Goal: Use online tool/utility

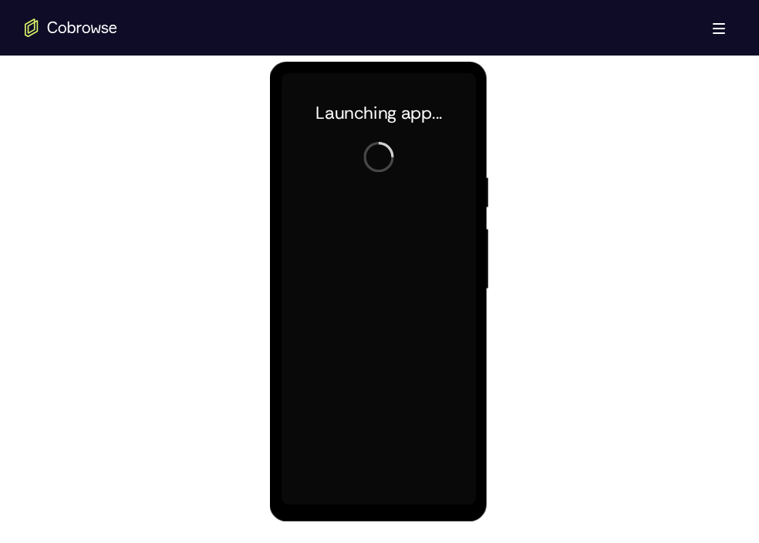
click at [382, 499] on div at bounding box center [378, 289] width 194 height 432
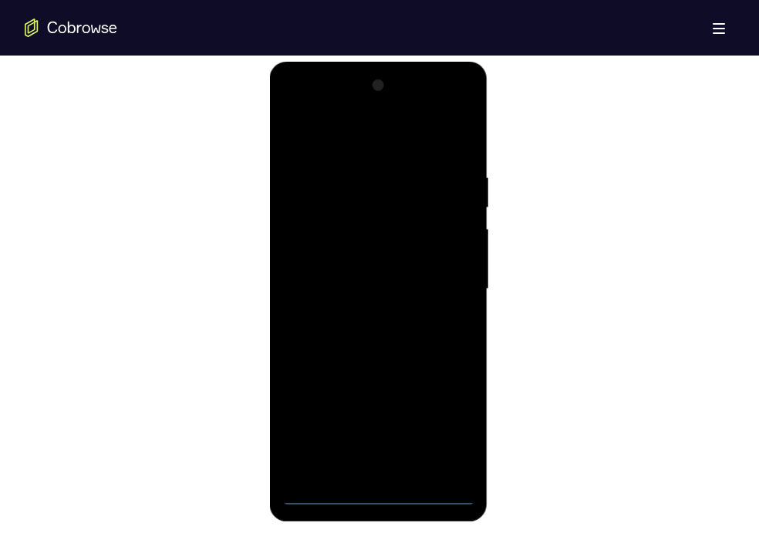
click at [382, 499] on div at bounding box center [378, 289] width 194 height 432
click at [446, 420] on div at bounding box center [378, 289] width 194 height 432
click at [305, 112] on div at bounding box center [378, 289] width 194 height 432
click at [441, 281] on div at bounding box center [378, 289] width 194 height 432
click at [362, 319] on div at bounding box center [378, 289] width 194 height 432
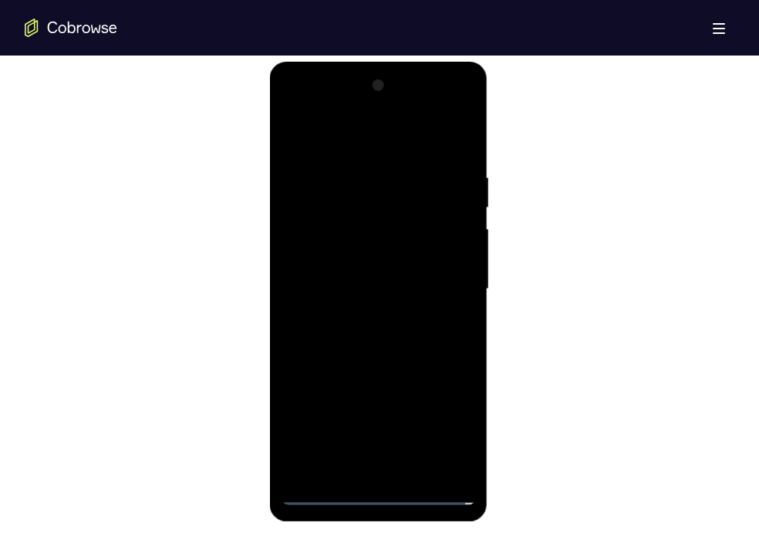
click at [363, 265] on div at bounding box center [378, 289] width 194 height 432
click at [362, 260] on div at bounding box center [378, 289] width 194 height 432
click at [362, 288] on div at bounding box center [378, 289] width 194 height 432
click at [355, 335] on div at bounding box center [378, 289] width 194 height 432
click at [356, 335] on div at bounding box center [378, 289] width 194 height 432
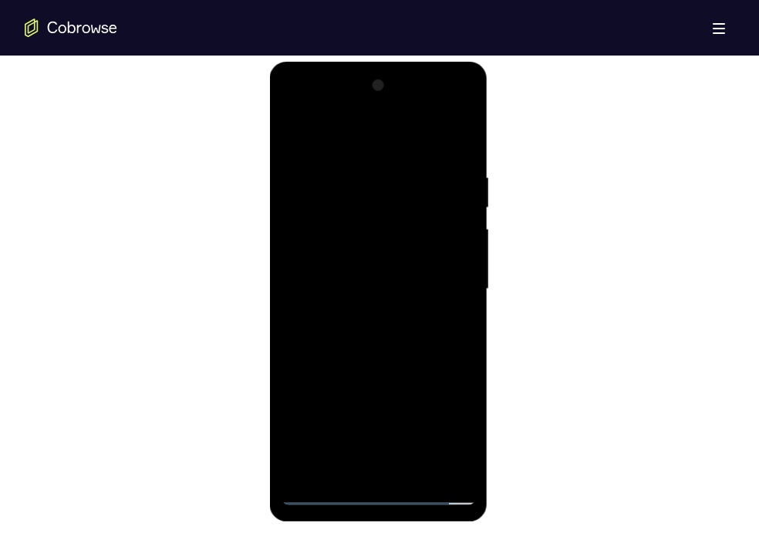
click at [459, 154] on div at bounding box center [378, 289] width 194 height 432
click at [462, 130] on div at bounding box center [378, 289] width 194 height 432
click at [297, 133] on div at bounding box center [378, 289] width 194 height 432
drag, startPoint x: 411, startPoint y: 333, endPoint x: 408, endPoint y: 227, distance: 106.5
click at [408, 227] on div at bounding box center [378, 289] width 194 height 432
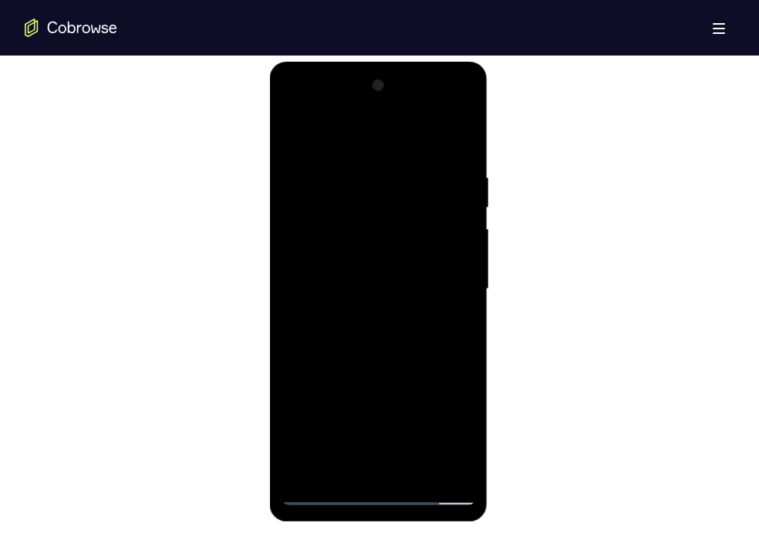
click at [294, 379] on div at bounding box center [378, 289] width 194 height 432
drag, startPoint x: 310, startPoint y: 162, endPoint x: 302, endPoint y: 274, distance: 112.2
click at [302, 274] on div at bounding box center [378, 289] width 194 height 432
click at [461, 347] on div at bounding box center [378, 289] width 194 height 432
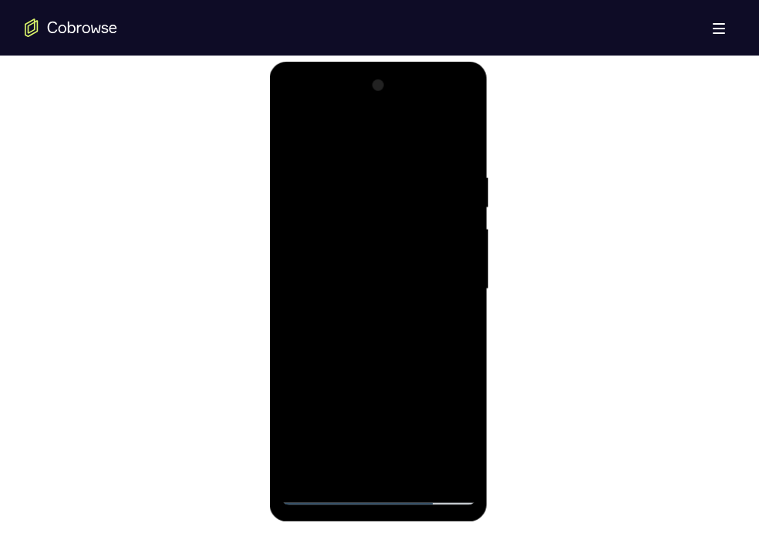
click at [346, 164] on div at bounding box center [378, 289] width 194 height 432
click at [434, 469] on div at bounding box center [378, 289] width 194 height 432
click at [462, 314] on div at bounding box center [378, 289] width 194 height 432
click at [461, 140] on div at bounding box center [378, 289] width 194 height 432
click at [342, 468] on div at bounding box center [378, 289] width 194 height 432
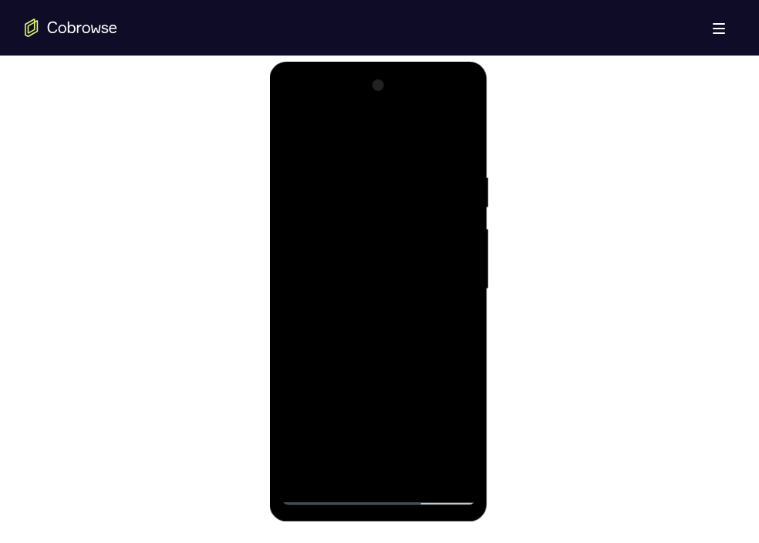
click at [380, 130] on div at bounding box center [378, 289] width 194 height 432
click at [300, 161] on div at bounding box center [378, 289] width 194 height 432
click at [421, 208] on div at bounding box center [378, 289] width 194 height 432
click at [460, 144] on div at bounding box center [378, 289] width 194 height 432
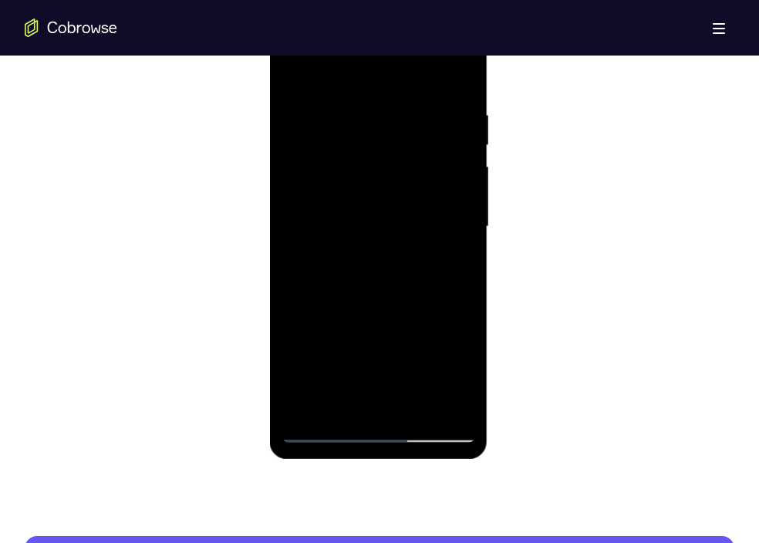
scroll to position [876, 0]
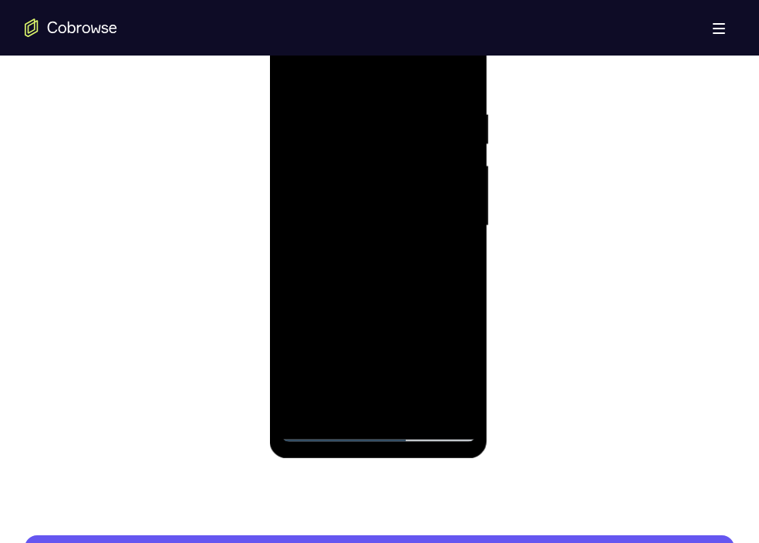
click at [435, 72] on div at bounding box center [378, 226] width 194 height 432
drag, startPoint x: 409, startPoint y: 123, endPoint x: 402, endPoint y: 235, distance: 111.3
click at [402, 235] on div at bounding box center [378, 226] width 194 height 432
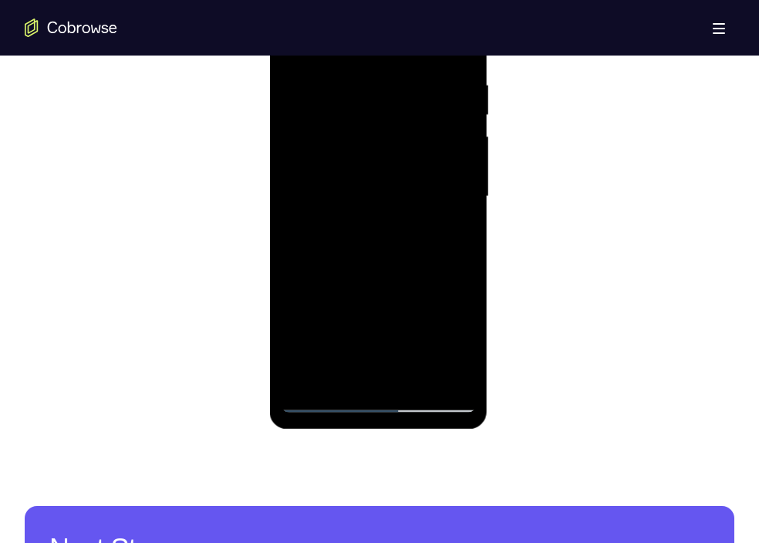
scroll to position [906, 0]
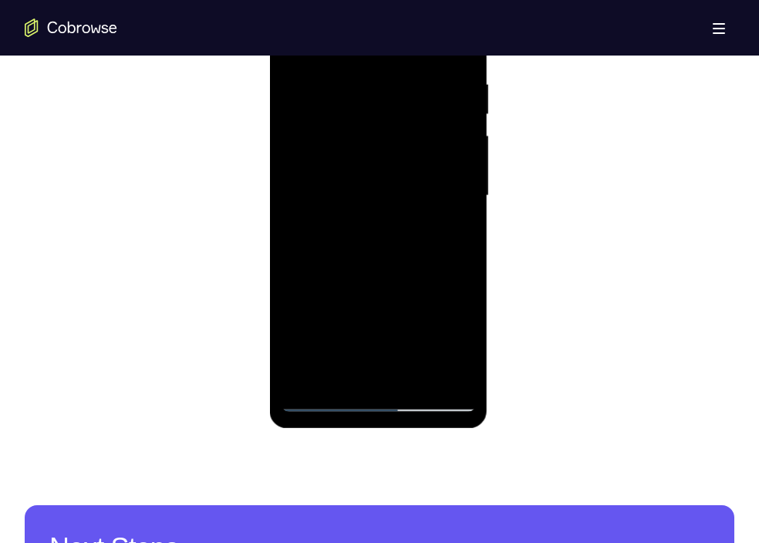
click at [416, 373] on div at bounding box center [378, 196] width 194 height 432
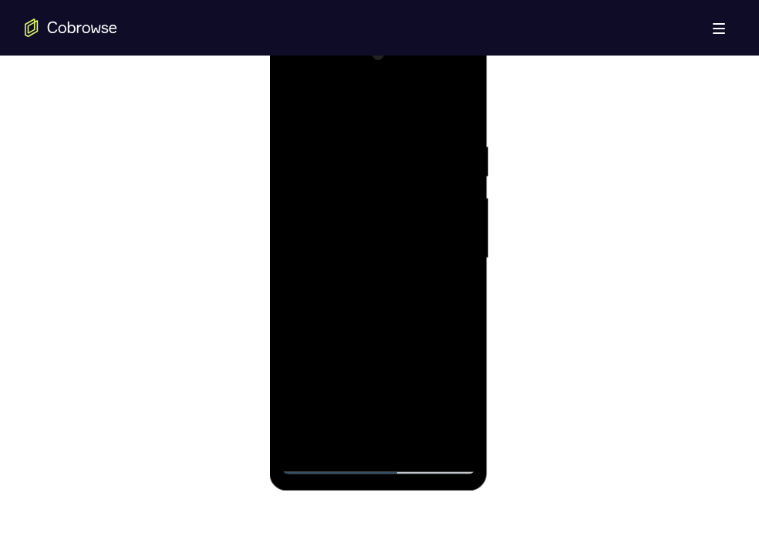
scroll to position [831, 0]
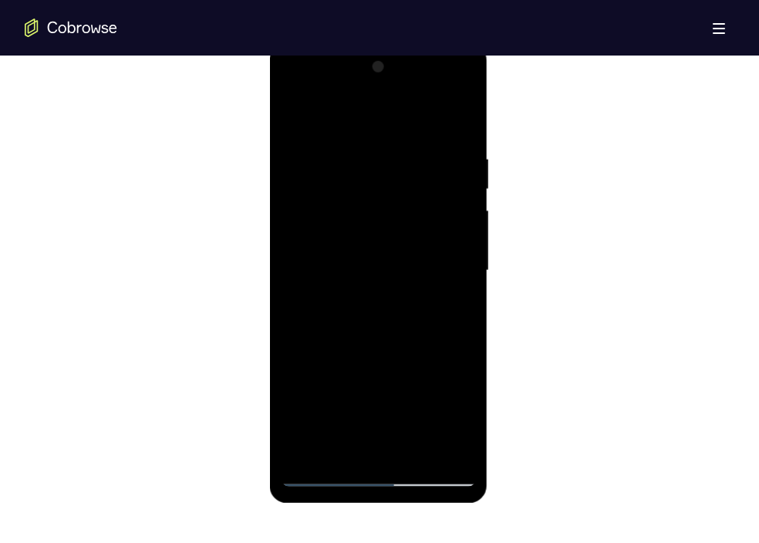
click at [353, 346] on div at bounding box center [378, 271] width 194 height 432
click at [301, 113] on div at bounding box center [378, 271] width 194 height 432
click at [414, 453] on div at bounding box center [378, 271] width 194 height 432
click at [325, 475] on div at bounding box center [378, 271] width 194 height 432
click at [463, 115] on div at bounding box center [378, 271] width 194 height 432
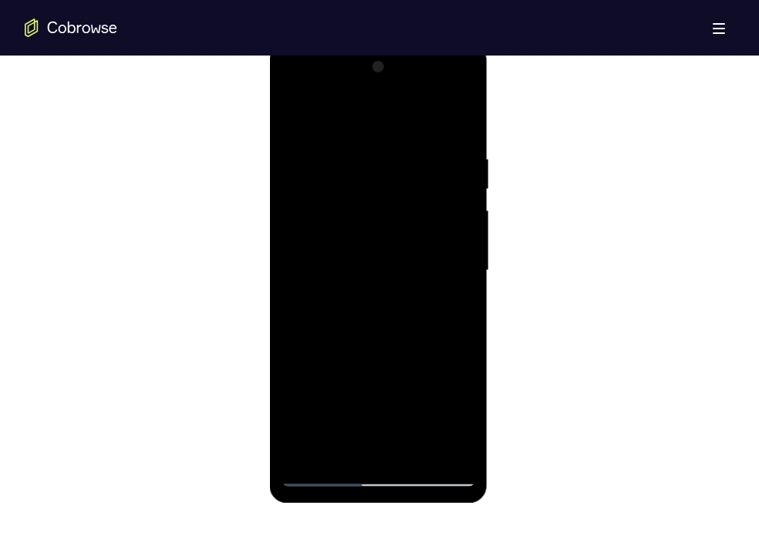
drag, startPoint x: 454, startPoint y: 282, endPoint x: 272, endPoint y: 273, distance: 183.1
click at [272, 273] on div at bounding box center [378, 273] width 218 height 460
drag, startPoint x: 413, startPoint y: 289, endPoint x: 519, endPoint y: 329, distance: 113.1
click at [269, 285] on html "Online web based iOS Simulators and Android Emulators. Run iPhone, iPad, Mobile…" at bounding box center [379, 274] width 220 height 463
click at [345, 283] on div at bounding box center [378, 271] width 194 height 432
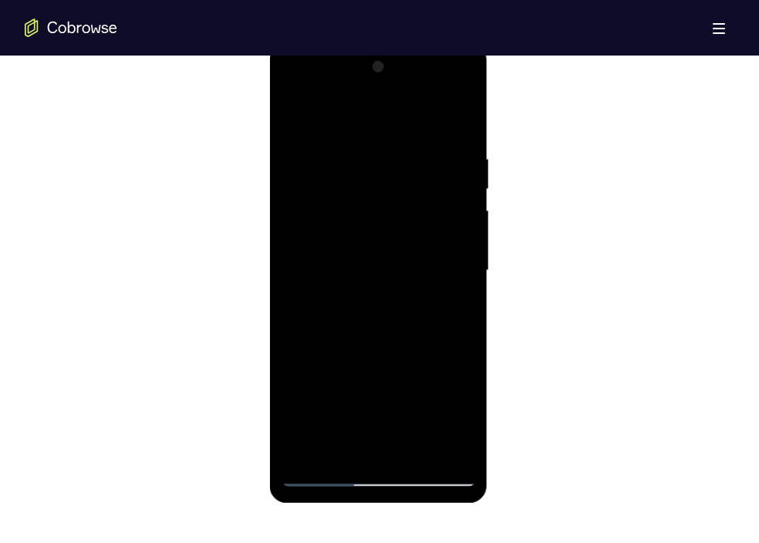
click at [297, 119] on div at bounding box center [378, 271] width 194 height 432
drag, startPoint x: 397, startPoint y: 344, endPoint x: 381, endPoint y: 120, distance: 225.1
click at [381, 120] on div at bounding box center [378, 271] width 194 height 432
drag, startPoint x: 408, startPoint y: 376, endPoint x: 402, endPoint y: 140, distance: 236.2
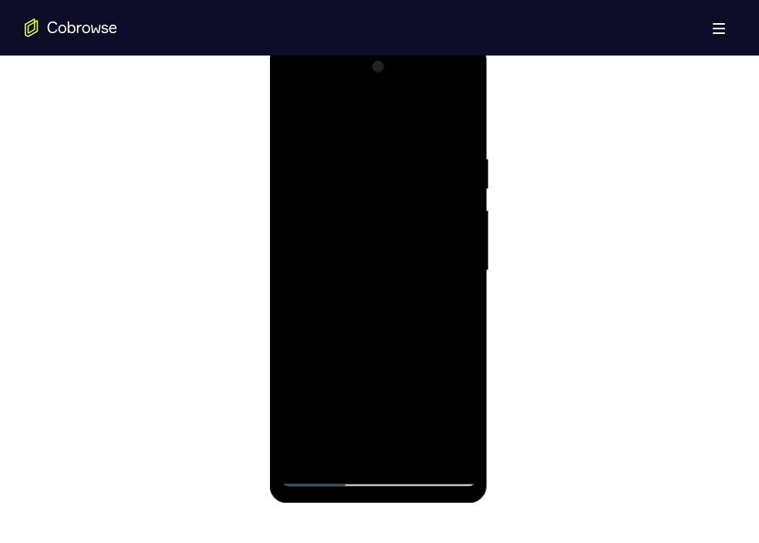
click at [402, 140] on div at bounding box center [378, 271] width 194 height 432
drag, startPoint x: 404, startPoint y: 324, endPoint x: 399, endPoint y: 159, distance: 165.2
click at [399, 159] on div at bounding box center [378, 271] width 194 height 432
drag, startPoint x: 413, startPoint y: 376, endPoint x: 392, endPoint y: 141, distance: 235.5
click at [392, 141] on div at bounding box center [378, 271] width 194 height 432
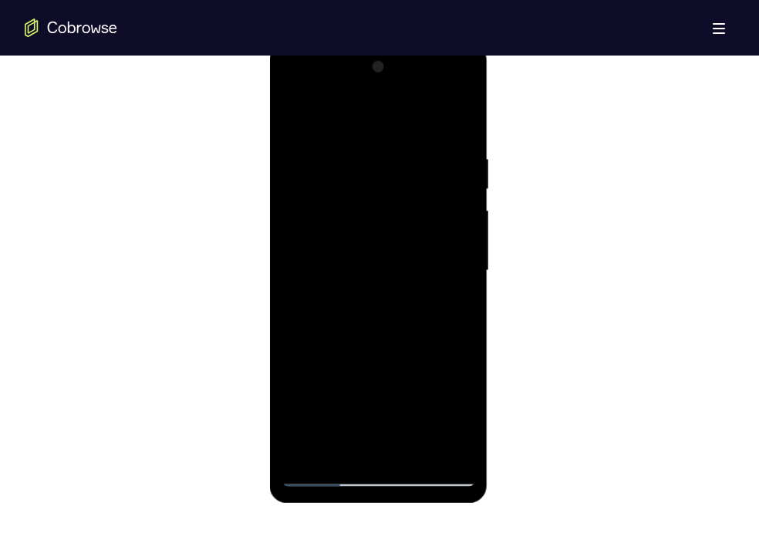
drag, startPoint x: 410, startPoint y: 392, endPoint x: 396, endPoint y: 171, distance: 221.9
click at [396, 171] on div at bounding box center [378, 271] width 194 height 432
drag, startPoint x: 409, startPoint y: 383, endPoint x: 396, endPoint y: 92, distance: 291.2
click at [396, 92] on div at bounding box center [378, 271] width 194 height 432
drag, startPoint x: 408, startPoint y: 375, endPoint x: 397, endPoint y: 151, distance: 224.0
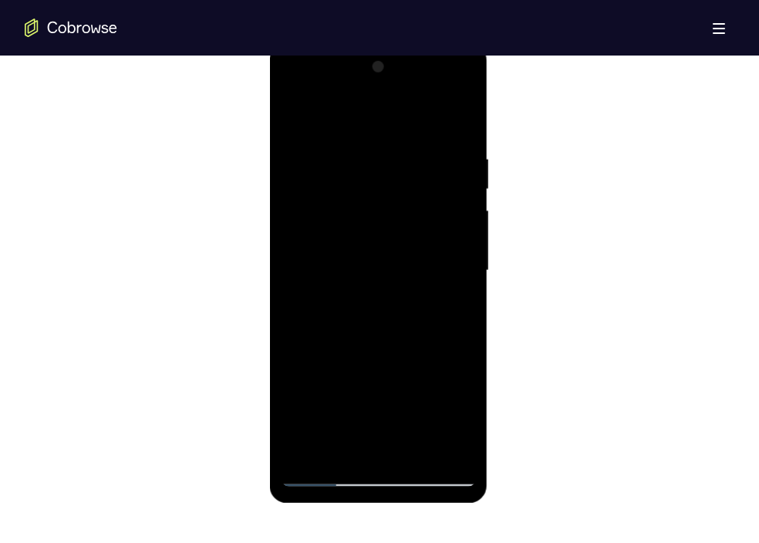
click at [397, 151] on div at bounding box center [378, 271] width 194 height 432
drag, startPoint x: 422, startPoint y: 334, endPoint x: 409, endPoint y: 112, distance: 222.6
click at [409, 112] on div at bounding box center [378, 271] width 194 height 432
drag, startPoint x: 417, startPoint y: 375, endPoint x: 389, endPoint y: 140, distance: 237.1
click at [389, 140] on div at bounding box center [378, 271] width 194 height 432
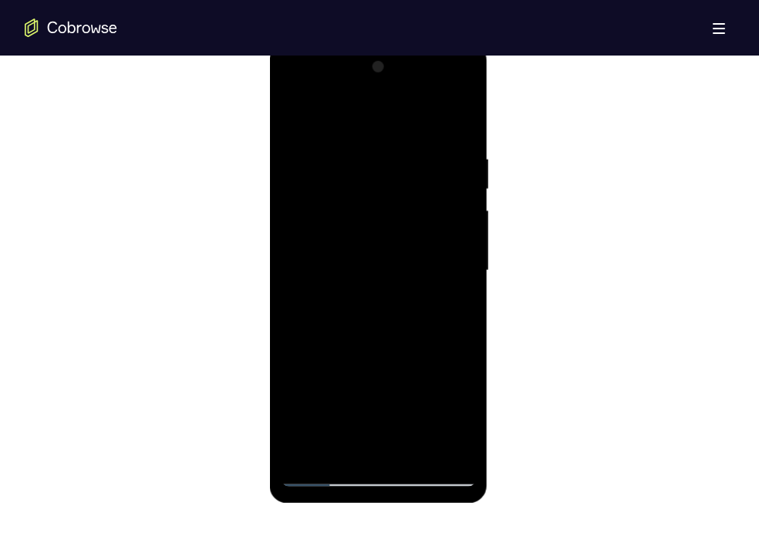
drag, startPoint x: 405, startPoint y: 383, endPoint x: 385, endPoint y: 67, distance: 317.0
click at [385, 67] on div at bounding box center [378, 271] width 194 height 432
drag, startPoint x: 424, startPoint y: 350, endPoint x: 400, endPoint y: 128, distance: 222.7
click at [400, 128] on div at bounding box center [378, 271] width 194 height 432
drag, startPoint x: 420, startPoint y: 330, endPoint x: 408, endPoint y: 66, distance: 264.9
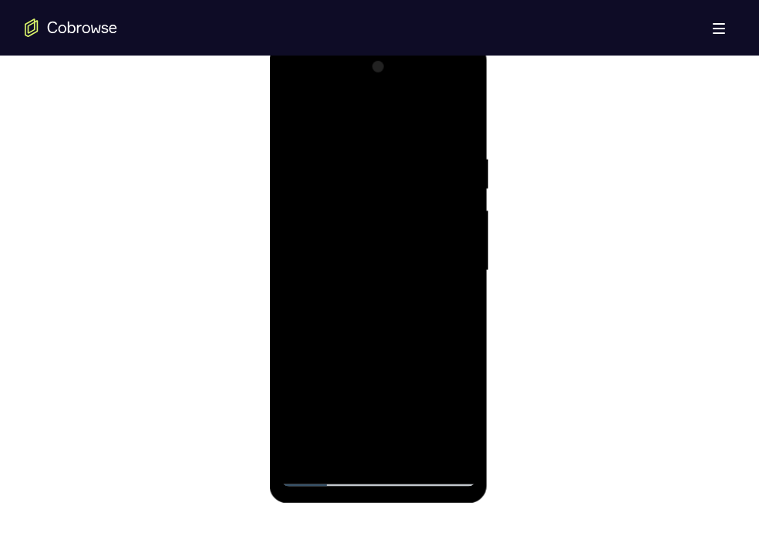
click at [408, 66] on div at bounding box center [378, 271] width 194 height 432
drag, startPoint x: 433, startPoint y: 361, endPoint x: 418, endPoint y: 177, distance: 185.0
click at [418, 177] on div at bounding box center [378, 271] width 194 height 432
drag, startPoint x: 432, startPoint y: 356, endPoint x: 432, endPoint y: 317, distance: 38.6
click at [432, 317] on div at bounding box center [378, 271] width 194 height 432
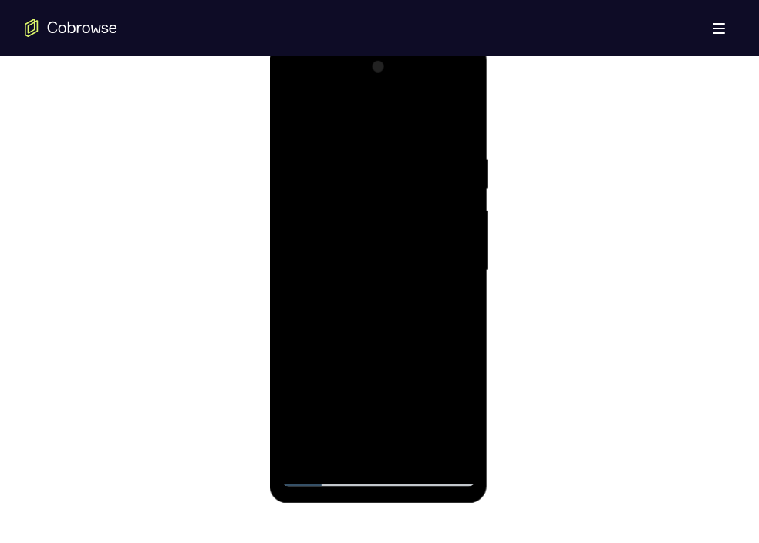
drag, startPoint x: 432, startPoint y: 317, endPoint x: 394, endPoint y: 104, distance: 216.3
click at [394, 104] on div at bounding box center [378, 271] width 194 height 432
drag, startPoint x: 397, startPoint y: 370, endPoint x: 392, endPoint y: 128, distance: 241.6
click at [392, 128] on div at bounding box center [378, 271] width 194 height 432
drag, startPoint x: 428, startPoint y: 367, endPoint x: 424, endPoint y: 127, distance: 240.0
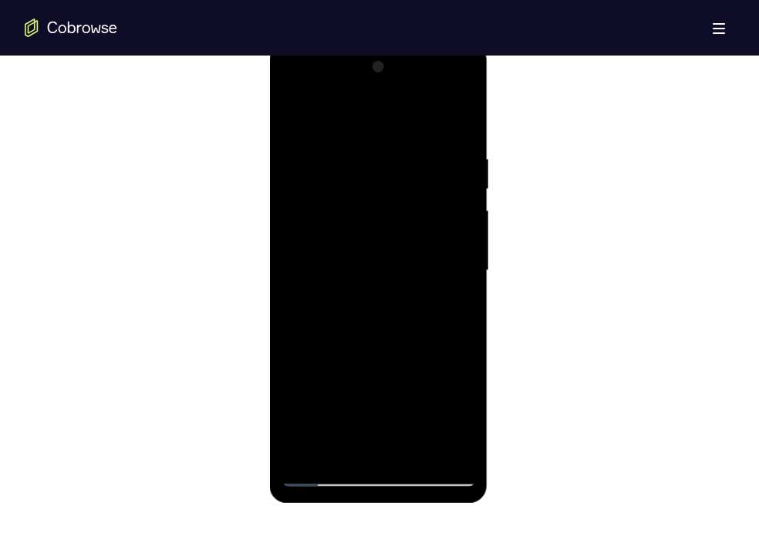
click at [424, 127] on div at bounding box center [378, 271] width 194 height 432
drag, startPoint x: 422, startPoint y: 373, endPoint x: 426, endPoint y: 139, distance: 233.8
click at [426, 139] on div at bounding box center [378, 271] width 194 height 432
drag, startPoint x: 404, startPoint y: 406, endPoint x: 410, endPoint y: 205, distance: 200.7
click at [410, 205] on div at bounding box center [378, 271] width 194 height 432
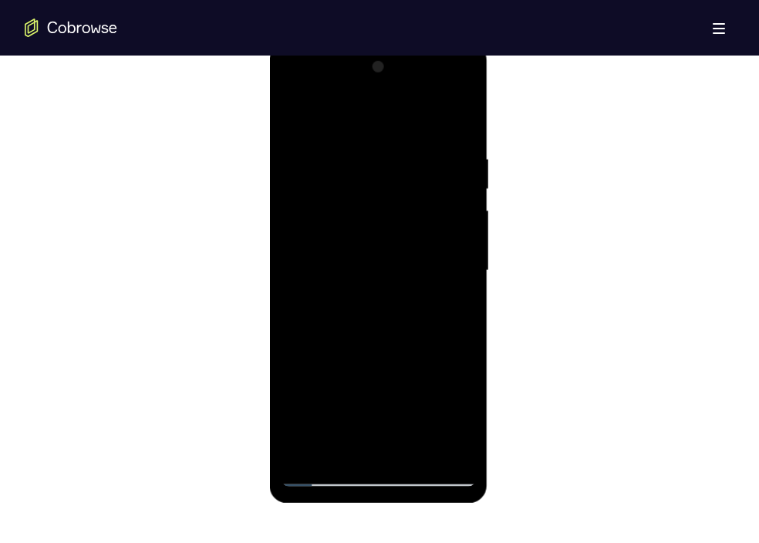
drag, startPoint x: 420, startPoint y: 401, endPoint x: 422, endPoint y: 171, distance: 230.7
click at [422, 171] on div at bounding box center [378, 271] width 194 height 432
drag, startPoint x: 416, startPoint y: 373, endPoint x: 417, endPoint y: 168, distance: 204.5
click at [417, 168] on div at bounding box center [378, 271] width 194 height 432
drag, startPoint x: 416, startPoint y: 394, endPoint x: 366, endPoint y: 113, distance: 285.3
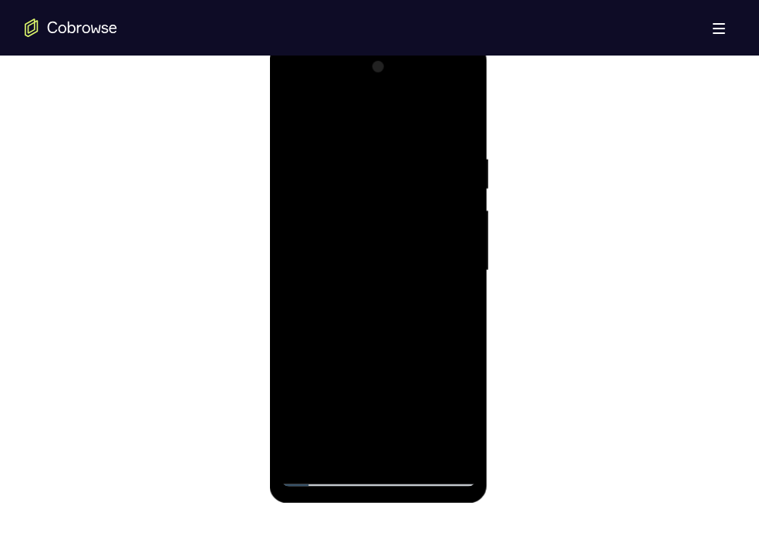
click at [366, 113] on div at bounding box center [378, 271] width 194 height 432
drag, startPoint x: 404, startPoint y: 366, endPoint x: 394, endPoint y: 36, distance: 329.6
click at [394, 43] on html "Online web based iOS Simulators and Android Emulators. Run iPhone, iPad, Mobile…" at bounding box center [379, 274] width 220 height 463
drag, startPoint x: 403, startPoint y: 367, endPoint x: 405, endPoint y: 88, distance: 279.3
click at [405, 88] on div at bounding box center [378, 271] width 194 height 432
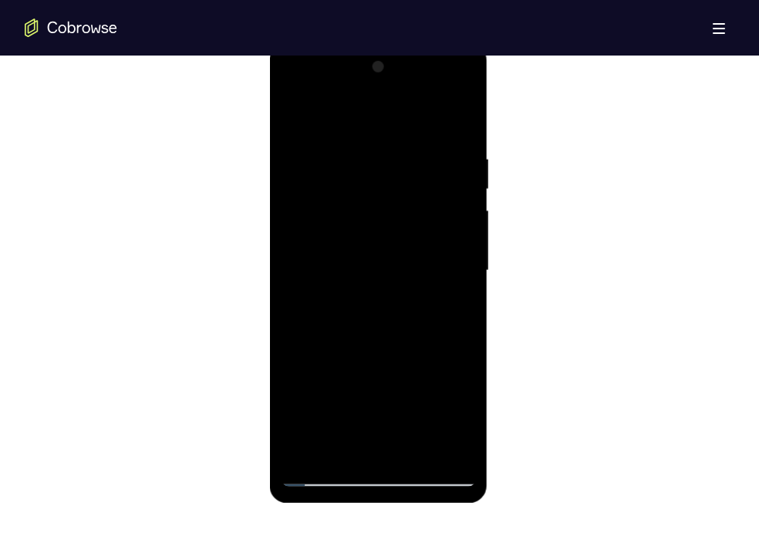
drag, startPoint x: 397, startPoint y: 399, endPoint x: 407, endPoint y: 152, distance: 247.1
click at [407, 152] on div at bounding box center [378, 271] width 194 height 432
drag, startPoint x: 404, startPoint y: 389, endPoint x: 404, endPoint y: 113, distance: 276.2
click at [404, 113] on div at bounding box center [378, 271] width 194 height 432
drag, startPoint x: 413, startPoint y: 377, endPoint x: 427, endPoint y: 99, distance: 278.9
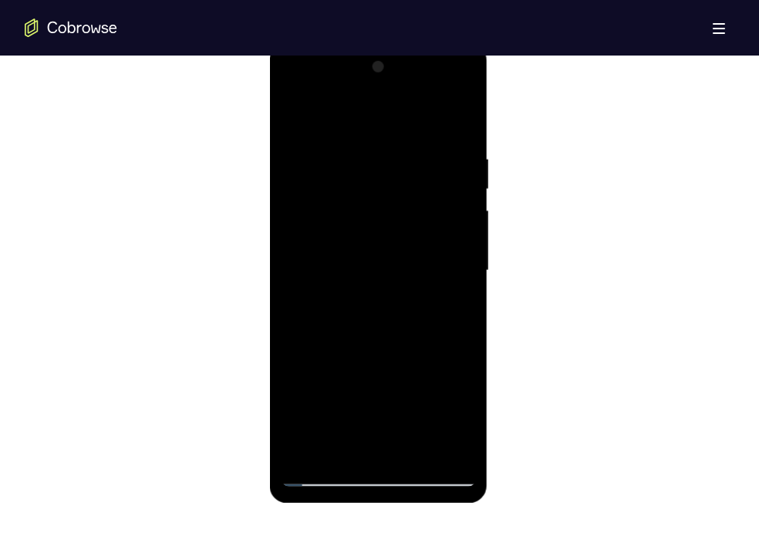
click at [427, 99] on div at bounding box center [378, 271] width 194 height 432
drag, startPoint x: 408, startPoint y: 387, endPoint x: 422, endPoint y: 198, distance: 188.8
click at [422, 198] on div at bounding box center [378, 271] width 194 height 432
click at [306, 453] on div at bounding box center [378, 271] width 194 height 432
click at [417, 158] on div at bounding box center [378, 271] width 194 height 432
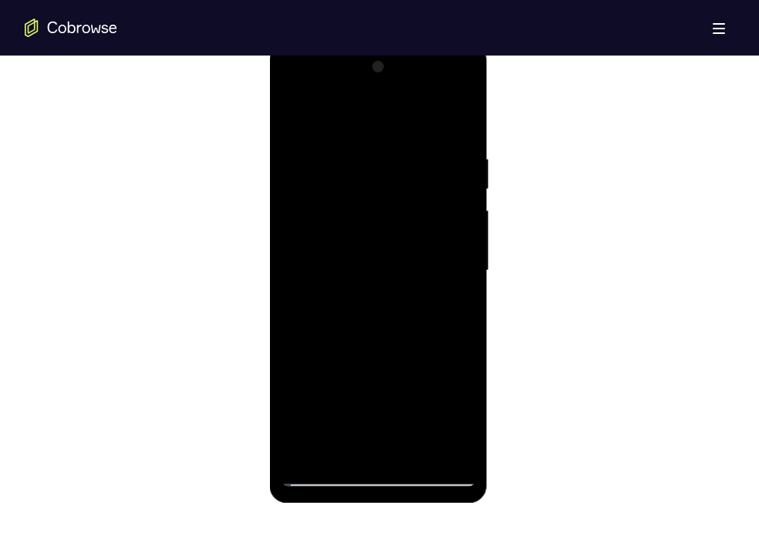
click at [455, 123] on div at bounding box center [378, 271] width 194 height 432
click at [346, 139] on div at bounding box center [378, 271] width 194 height 432
click at [453, 234] on div at bounding box center [378, 271] width 194 height 432
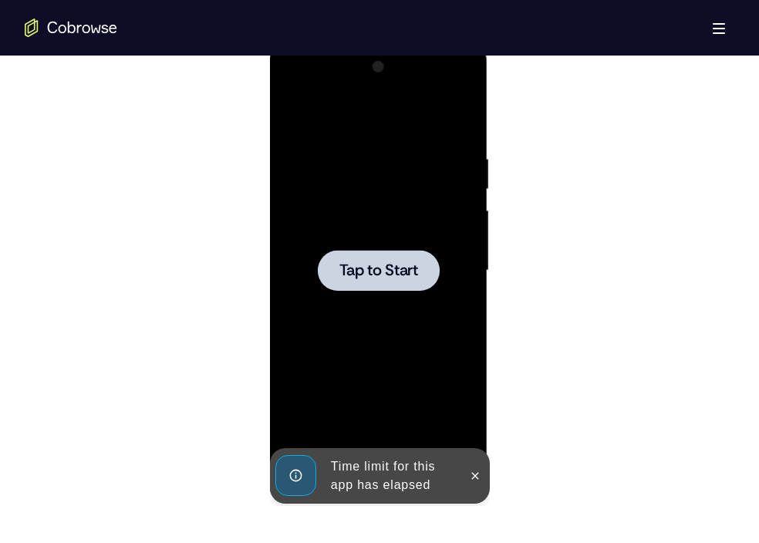
scroll to position [773, 0]
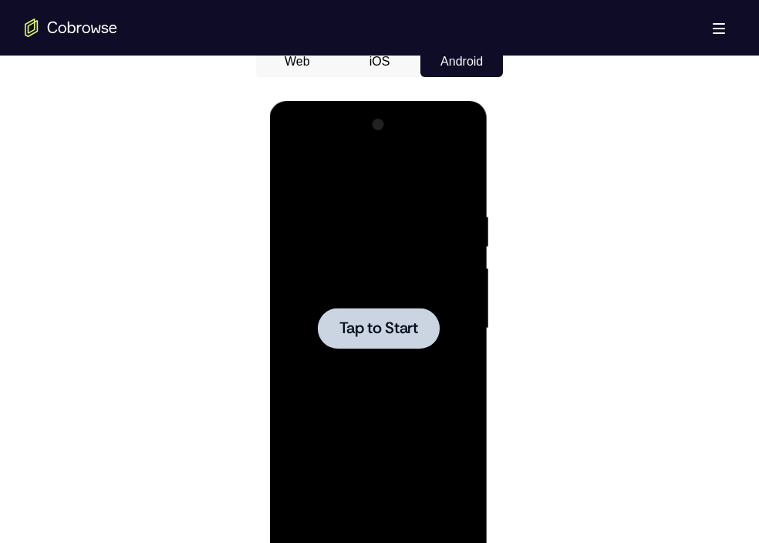
click at [388, 331] on span "Tap to Start" at bounding box center [378, 328] width 79 height 15
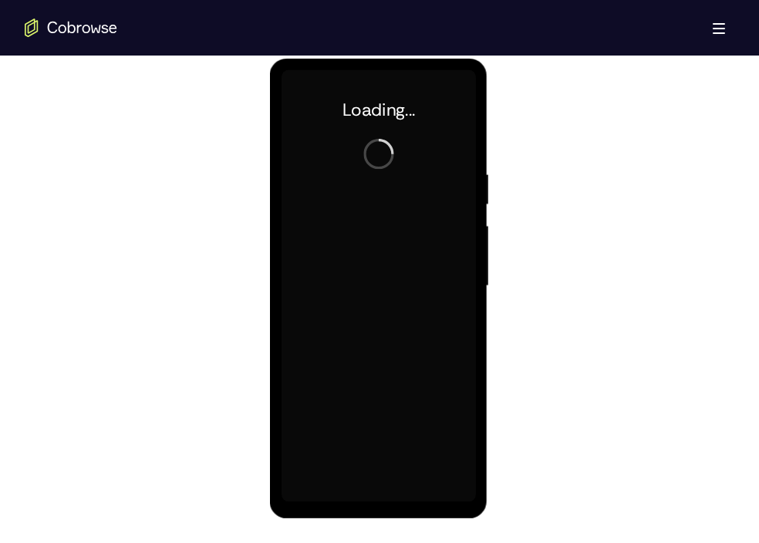
scroll to position [816, 0]
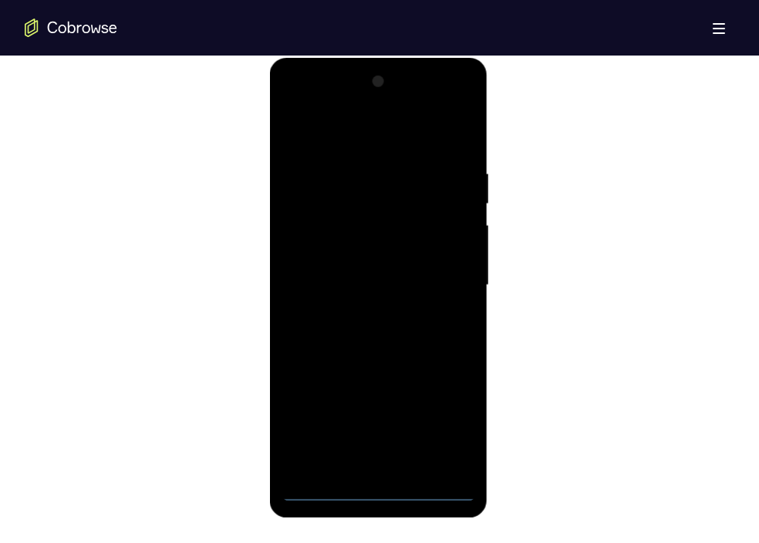
click at [376, 484] on div at bounding box center [378, 285] width 194 height 432
click at [387, 485] on div at bounding box center [378, 285] width 194 height 432
click at [376, 489] on div at bounding box center [378, 285] width 194 height 432
click at [448, 423] on div at bounding box center [378, 285] width 194 height 432
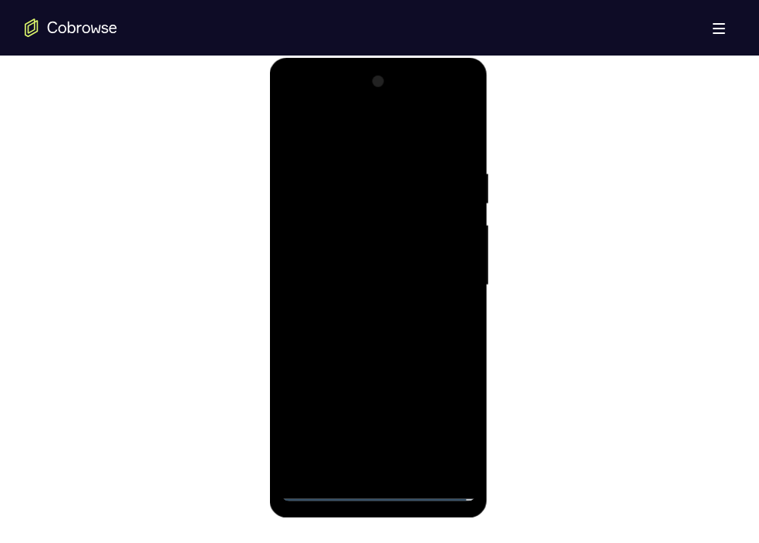
click at [323, 111] on div at bounding box center [378, 285] width 194 height 432
click at [445, 276] on div at bounding box center [378, 285] width 194 height 432
click at [366, 312] on div at bounding box center [378, 285] width 194 height 432
click at [392, 276] on div at bounding box center [378, 285] width 194 height 432
click at [397, 253] on div at bounding box center [378, 285] width 194 height 432
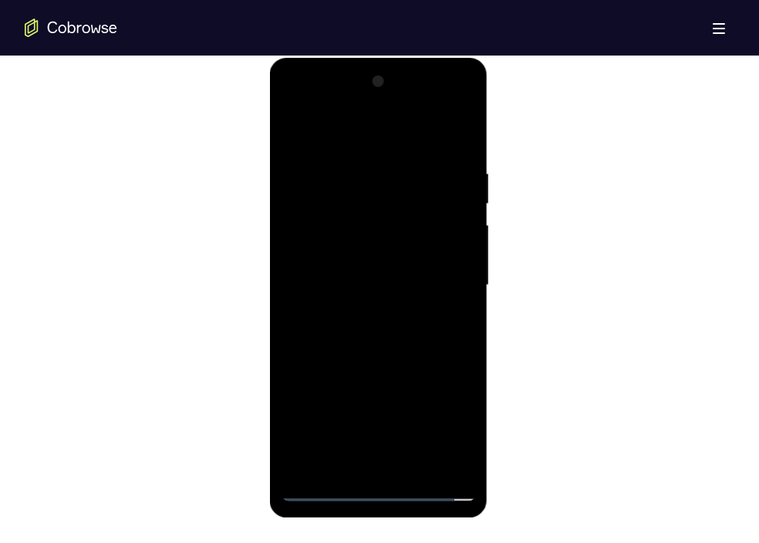
click at [384, 281] on div at bounding box center [378, 285] width 194 height 432
click at [384, 334] on div at bounding box center [378, 285] width 194 height 432
click at [413, 328] on div at bounding box center [378, 285] width 194 height 432
click at [458, 158] on div at bounding box center [378, 285] width 194 height 432
click at [456, 162] on div at bounding box center [378, 285] width 194 height 432
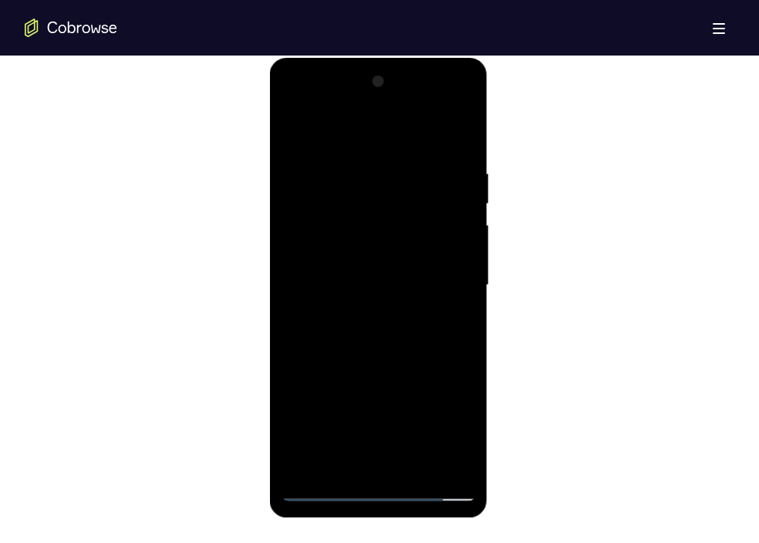
click at [445, 106] on div at bounding box center [378, 285] width 194 height 432
click at [305, 106] on div at bounding box center [378, 285] width 194 height 432
click at [443, 276] on div at bounding box center [378, 285] width 194 height 432
click at [465, 148] on div at bounding box center [378, 285] width 194 height 432
click at [404, 467] on div at bounding box center [378, 285] width 194 height 432
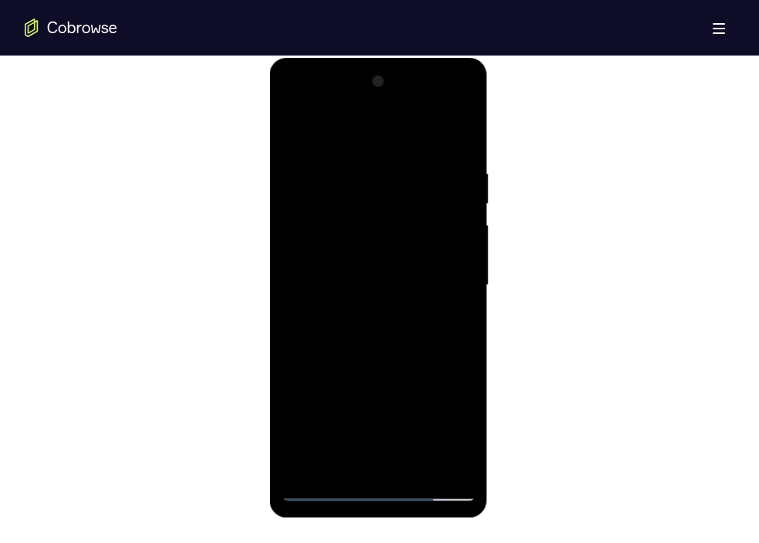
click at [393, 372] on div at bounding box center [378, 285] width 194 height 432
click at [324, 492] on div at bounding box center [378, 285] width 194 height 432
click at [331, 463] on div at bounding box center [378, 285] width 194 height 432
click at [380, 130] on div at bounding box center [378, 285] width 194 height 432
click at [449, 136] on div at bounding box center [378, 285] width 194 height 432
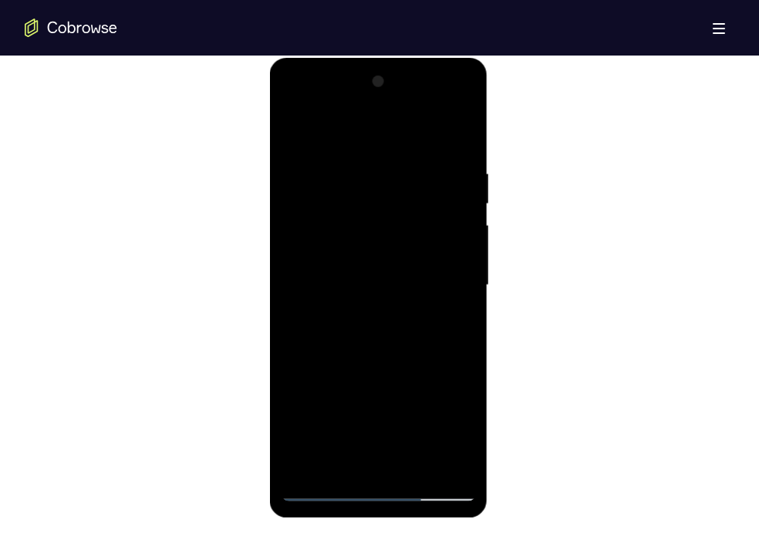
click at [303, 462] on div at bounding box center [378, 285] width 194 height 432
drag, startPoint x: 404, startPoint y: 440, endPoint x: 419, endPoint y: 139, distance: 301.3
click at [419, 139] on div at bounding box center [378, 285] width 194 height 432
drag, startPoint x: 419, startPoint y: 407, endPoint x: 440, endPoint y: 152, distance: 256.2
click at [440, 152] on div at bounding box center [378, 285] width 194 height 432
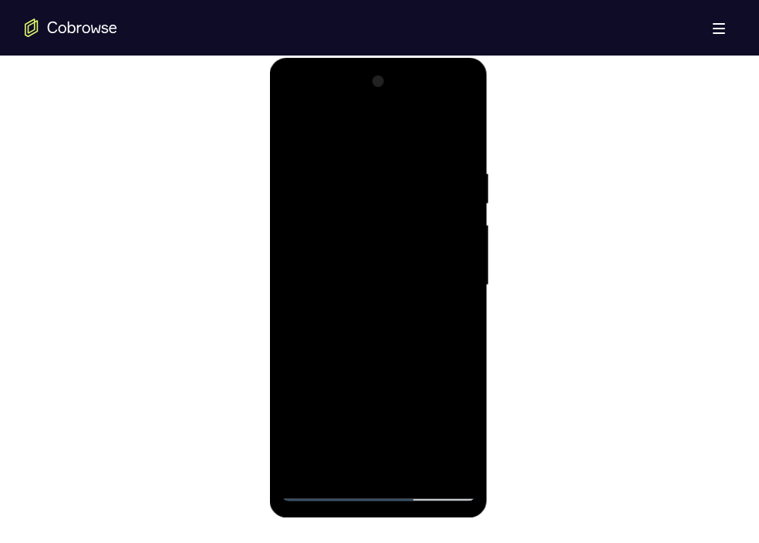
click at [461, 279] on div at bounding box center [378, 285] width 194 height 432
drag, startPoint x: 410, startPoint y: 414, endPoint x: 425, endPoint y: 121, distance: 292.8
click at [425, 121] on div at bounding box center [378, 285] width 194 height 432
drag, startPoint x: 412, startPoint y: 432, endPoint x: 422, endPoint y: 157, distance: 275.6
click at [422, 157] on div at bounding box center [378, 285] width 194 height 432
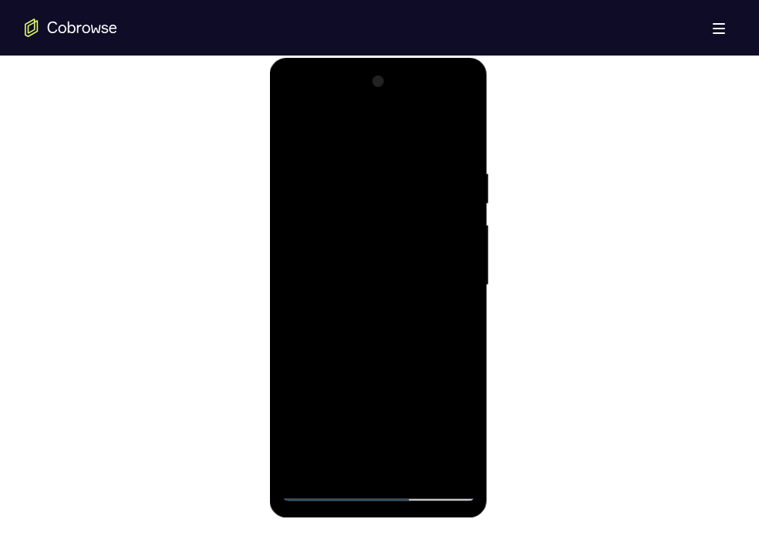
drag, startPoint x: 417, startPoint y: 414, endPoint x: 428, endPoint y: 100, distance: 314.3
click at [428, 100] on div at bounding box center [378, 285] width 194 height 432
drag, startPoint x: 397, startPoint y: 339, endPoint x: 417, endPoint y: 66, distance: 273.9
click at [417, 66] on div at bounding box center [378, 288] width 218 height 460
drag, startPoint x: 422, startPoint y: 378, endPoint x: 417, endPoint y: 153, distance: 225.4
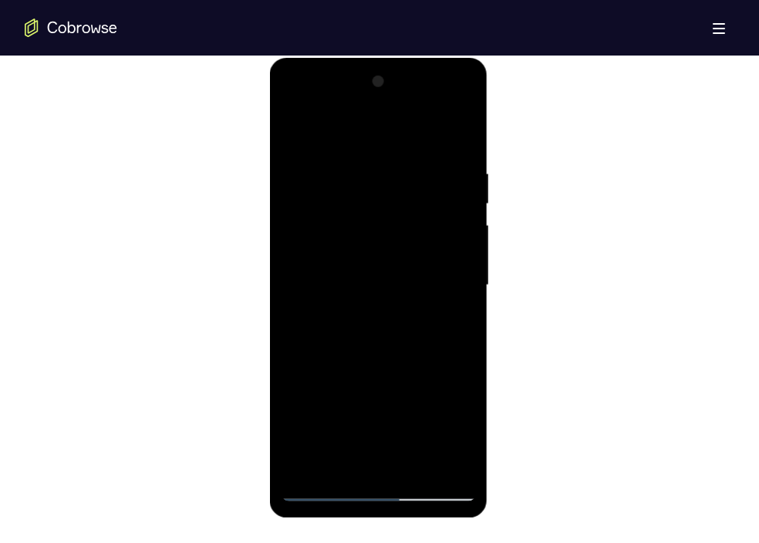
click at [417, 153] on div at bounding box center [378, 285] width 194 height 432
drag, startPoint x: 371, startPoint y: 381, endPoint x: 374, endPoint y: 103, distance: 278.6
click at [374, 103] on div at bounding box center [378, 285] width 194 height 432
click at [417, 468] on div at bounding box center [378, 285] width 194 height 432
click at [330, 488] on div at bounding box center [378, 285] width 194 height 432
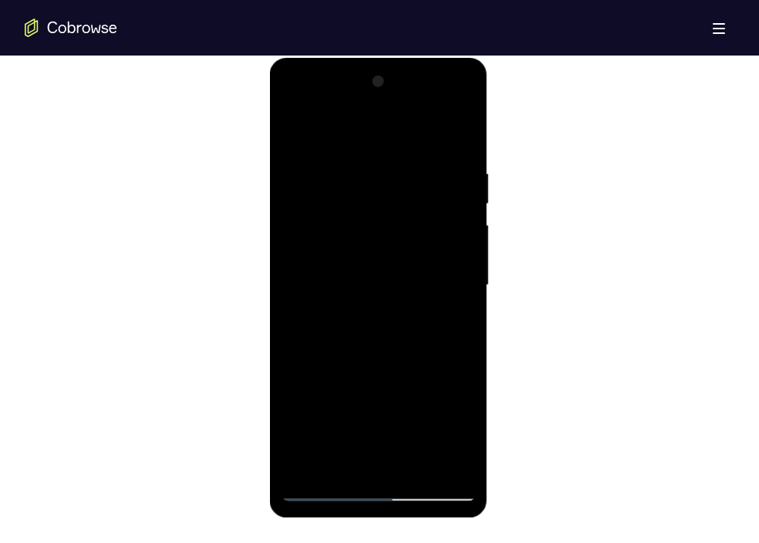
click at [330, 488] on div at bounding box center [378, 285] width 194 height 432
click at [381, 488] on div at bounding box center [378, 285] width 194 height 432
